Goal: Navigation & Orientation: Go to known website

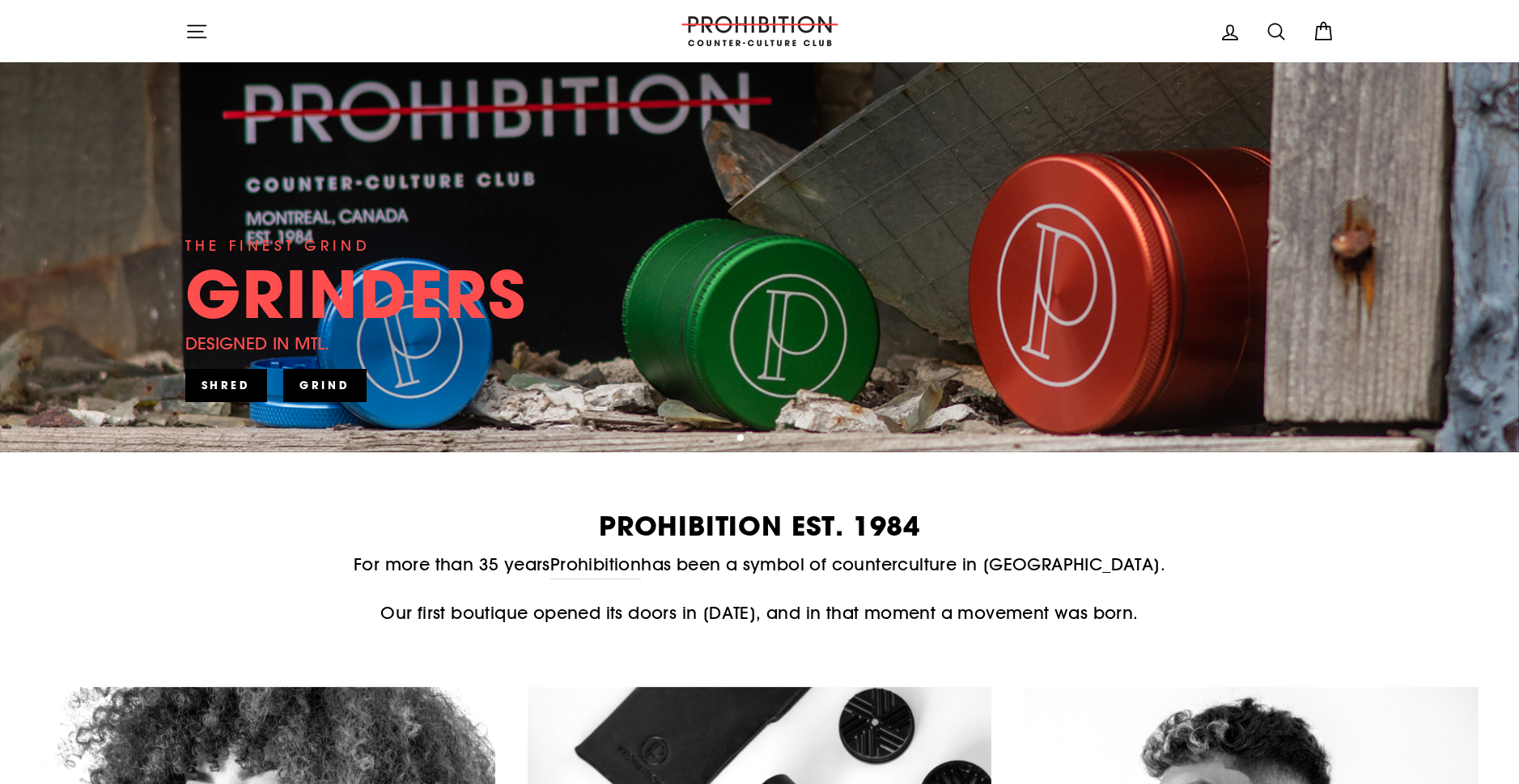
scroll to position [162, 0]
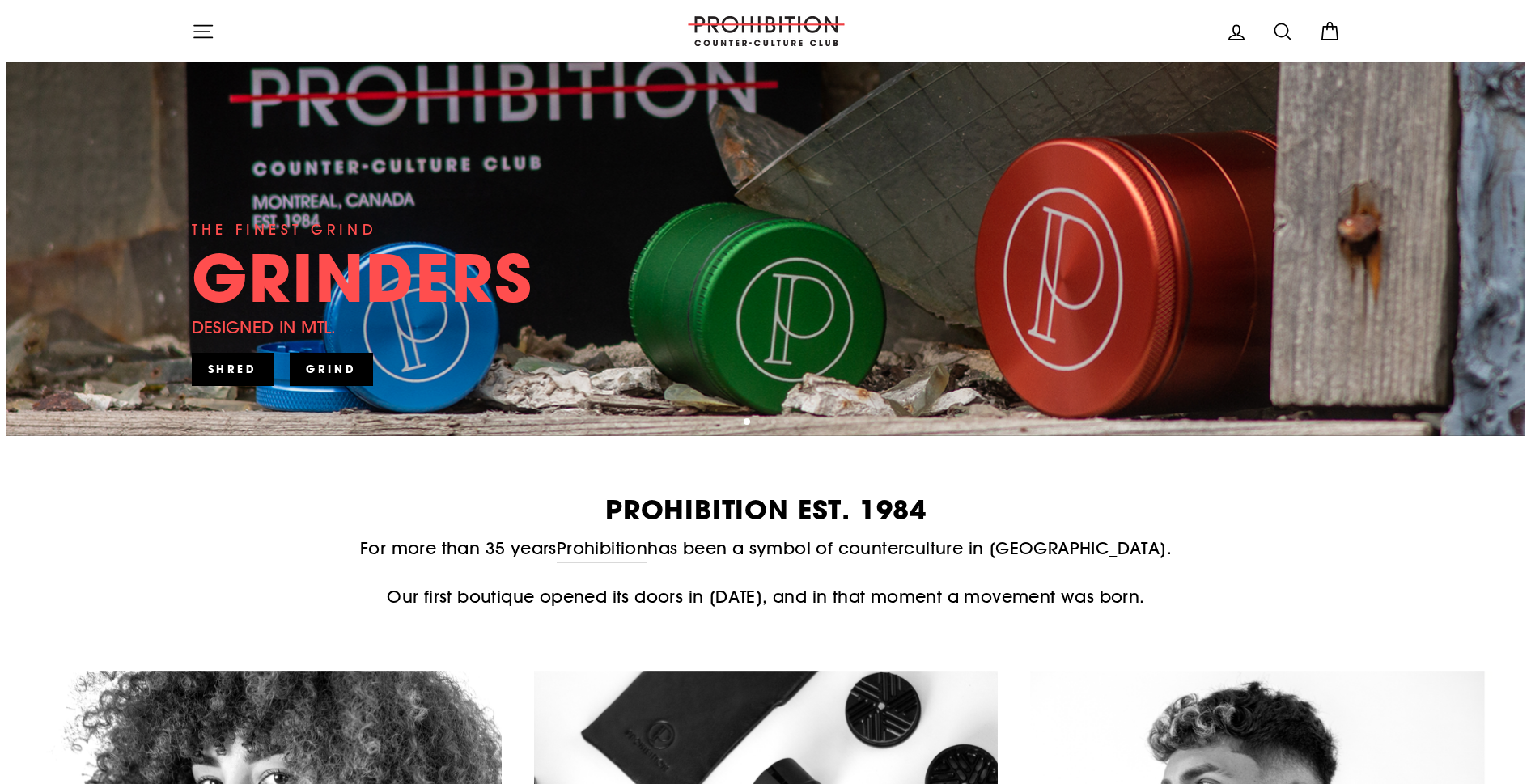
scroll to position [269, 0]
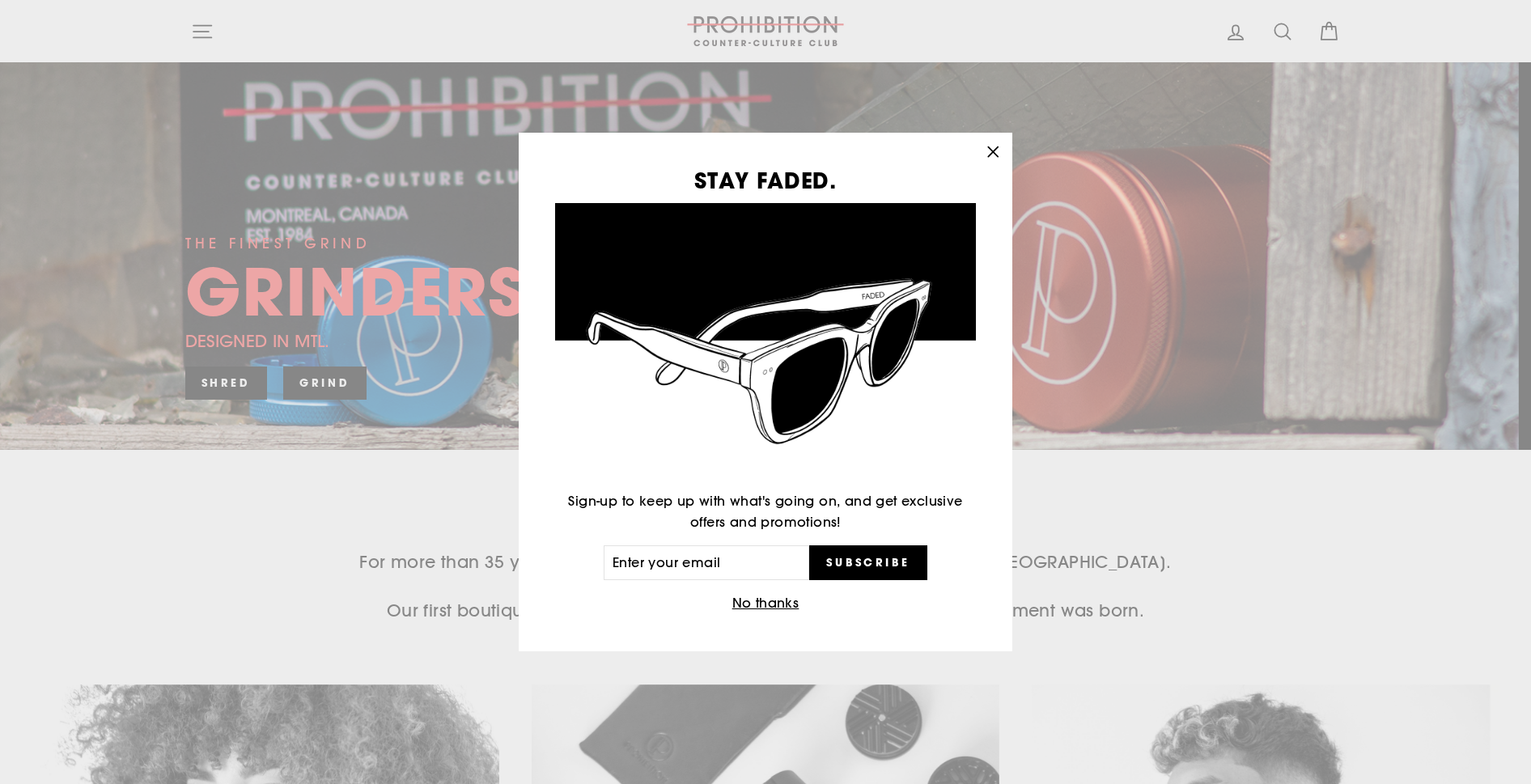
click at [980, 151] on button ""Close (esc)"" at bounding box center [993, 152] width 39 height 39
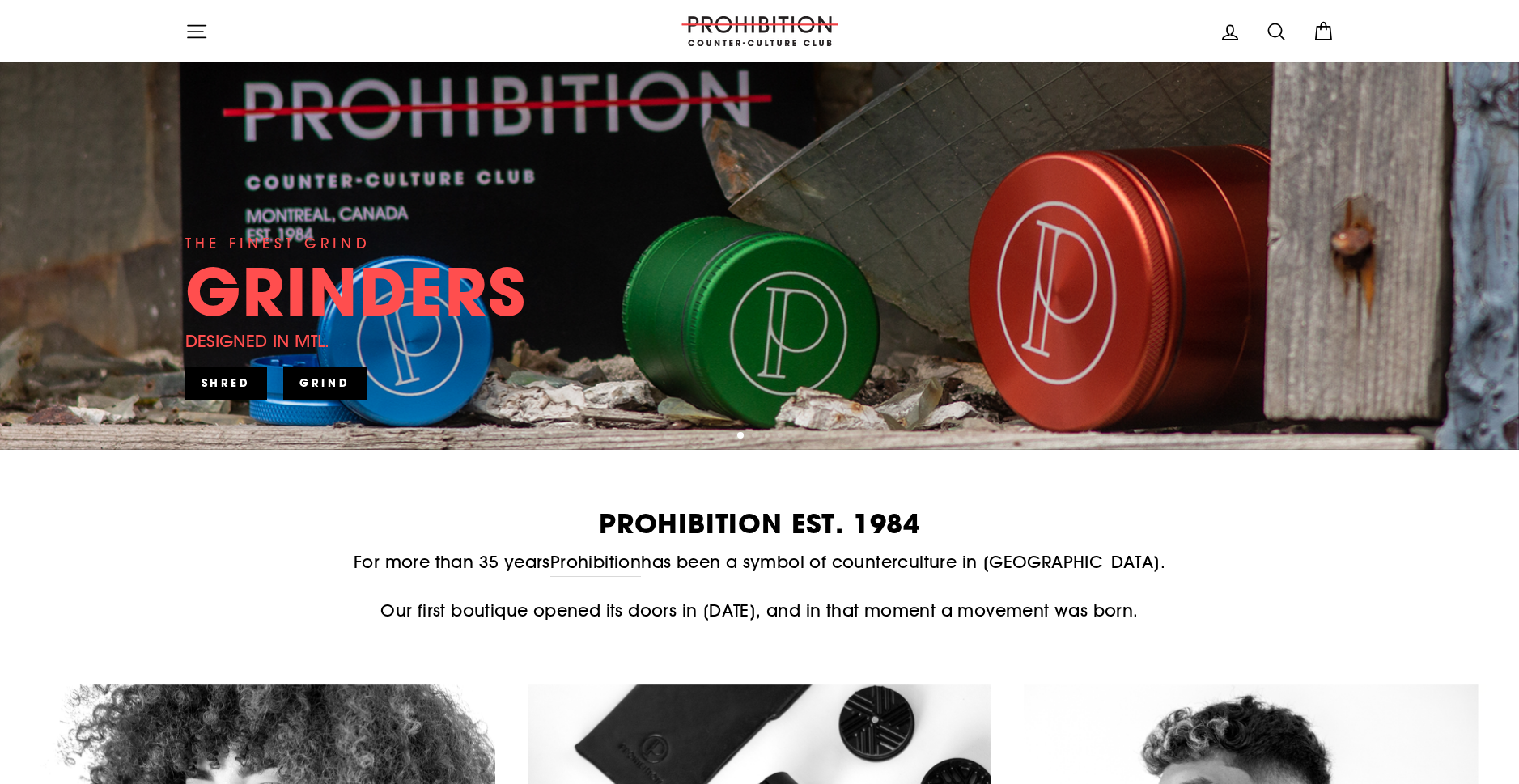
click at [188, 35] on icon "button" at bounding box center [197, 32] width 23 height 23
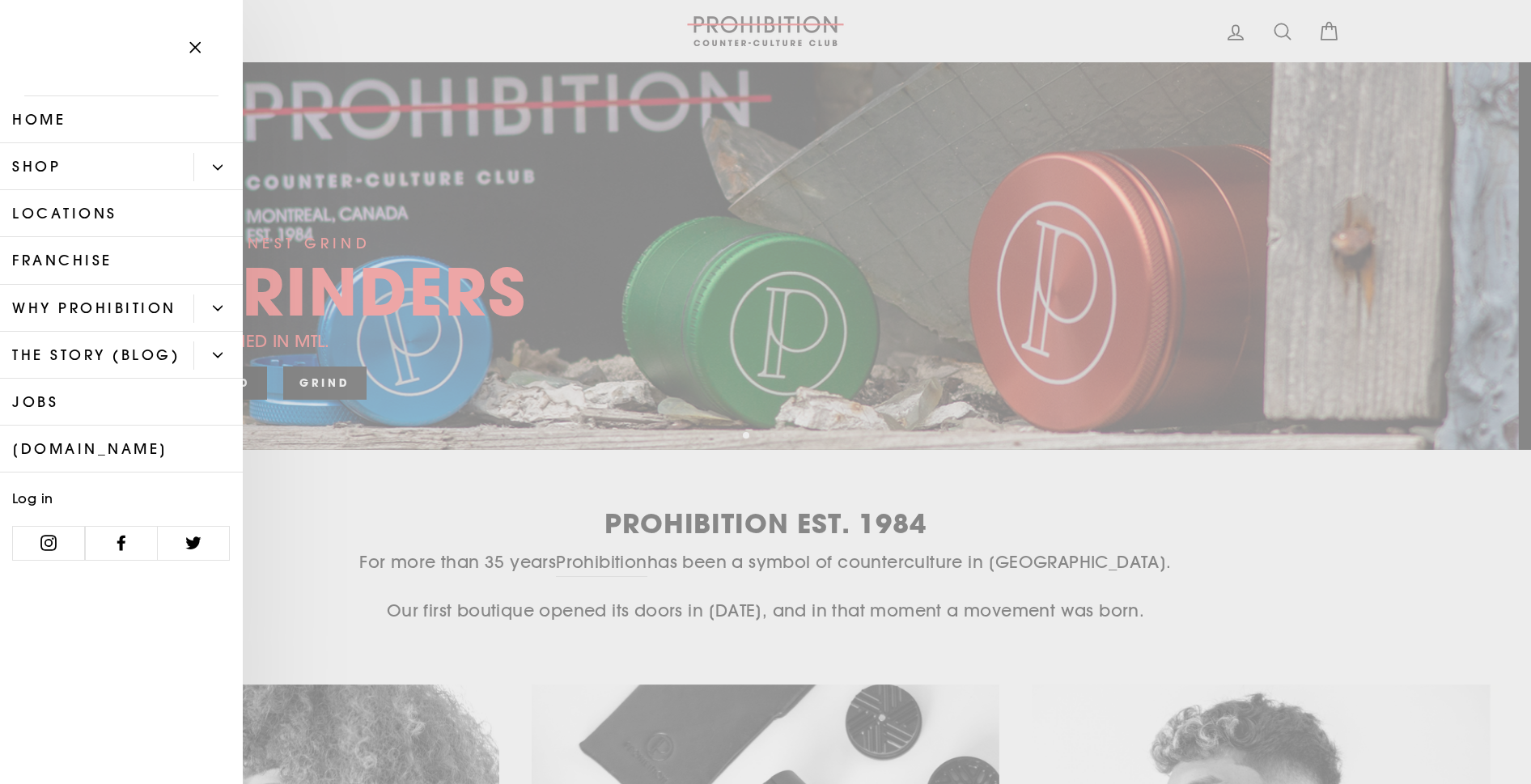
click at [96, 461] on link "[DOMAIN_NAME]" at bounding box center [121, 448] width 242 height 47
